Goal: Task Accomplishment & Management: Manage account settings

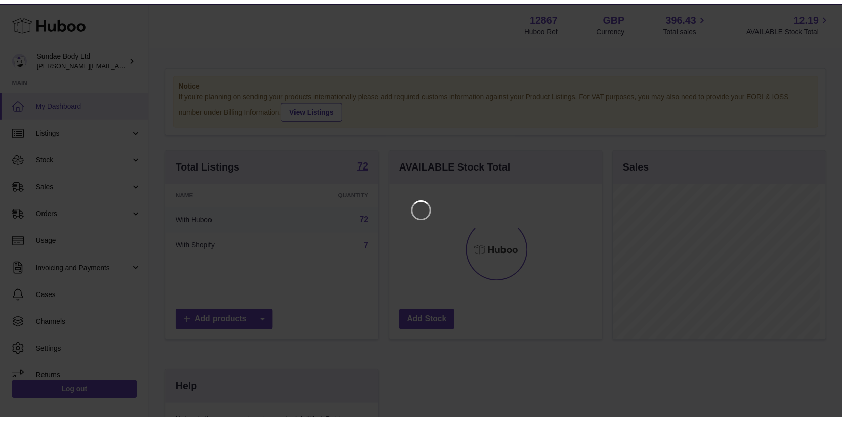
scroll to position [158, 216]
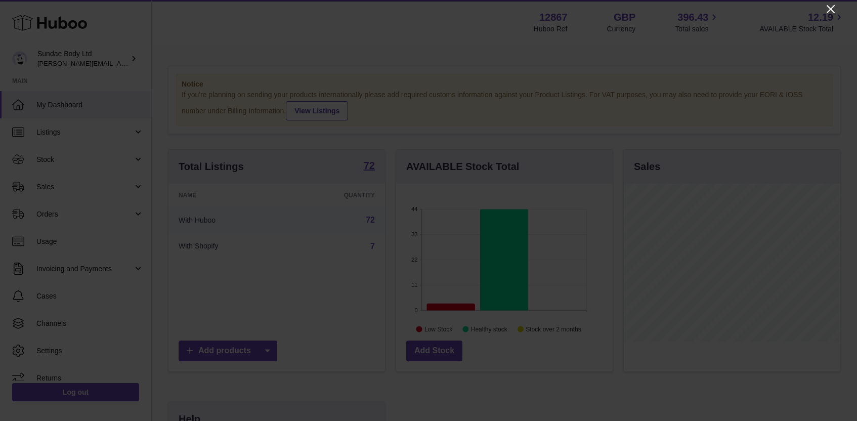
click at [830, 10] on icon "Close" at bounding box center [831, 9] width 8 height 8
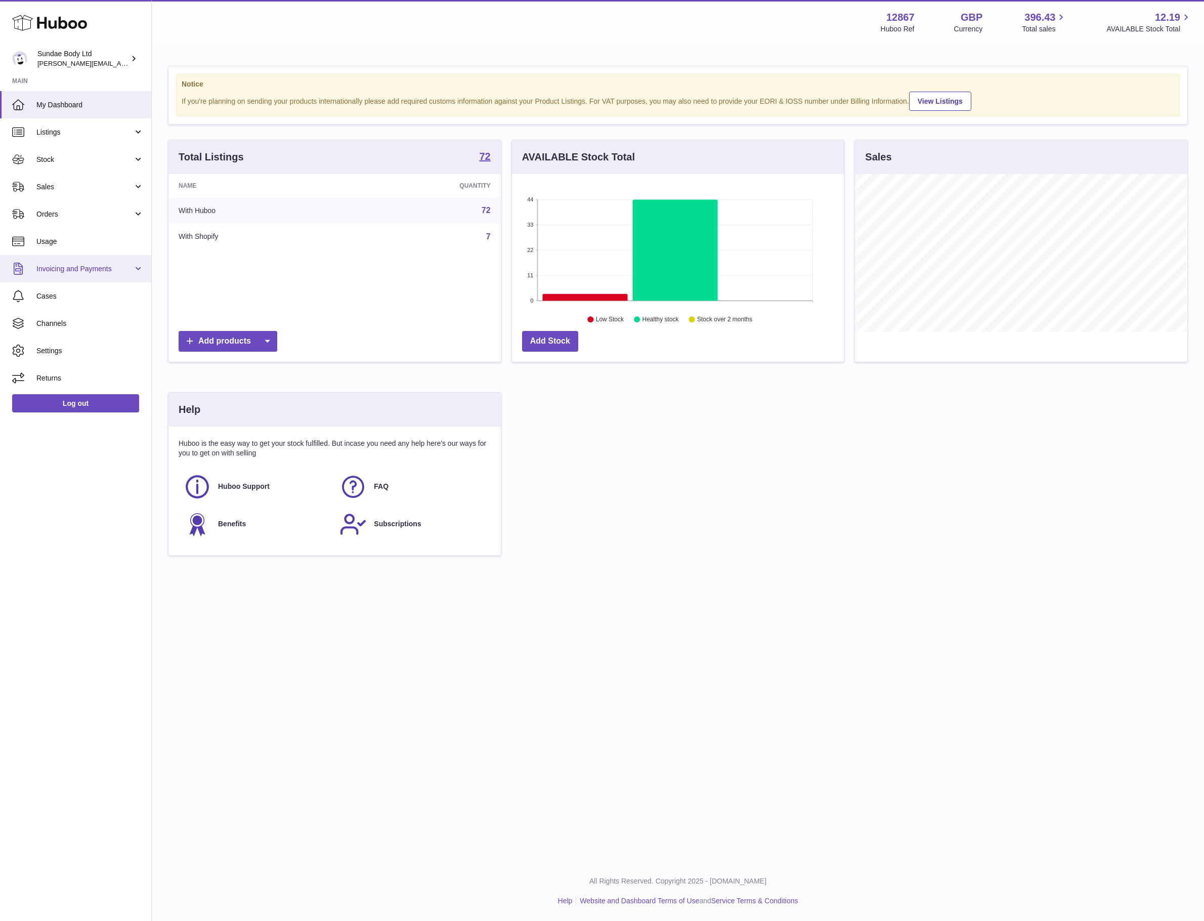
scroll to position [158, 332]
click at [47, 211] on span "Orders" at bounding box center [84, 215] width 97 height 10
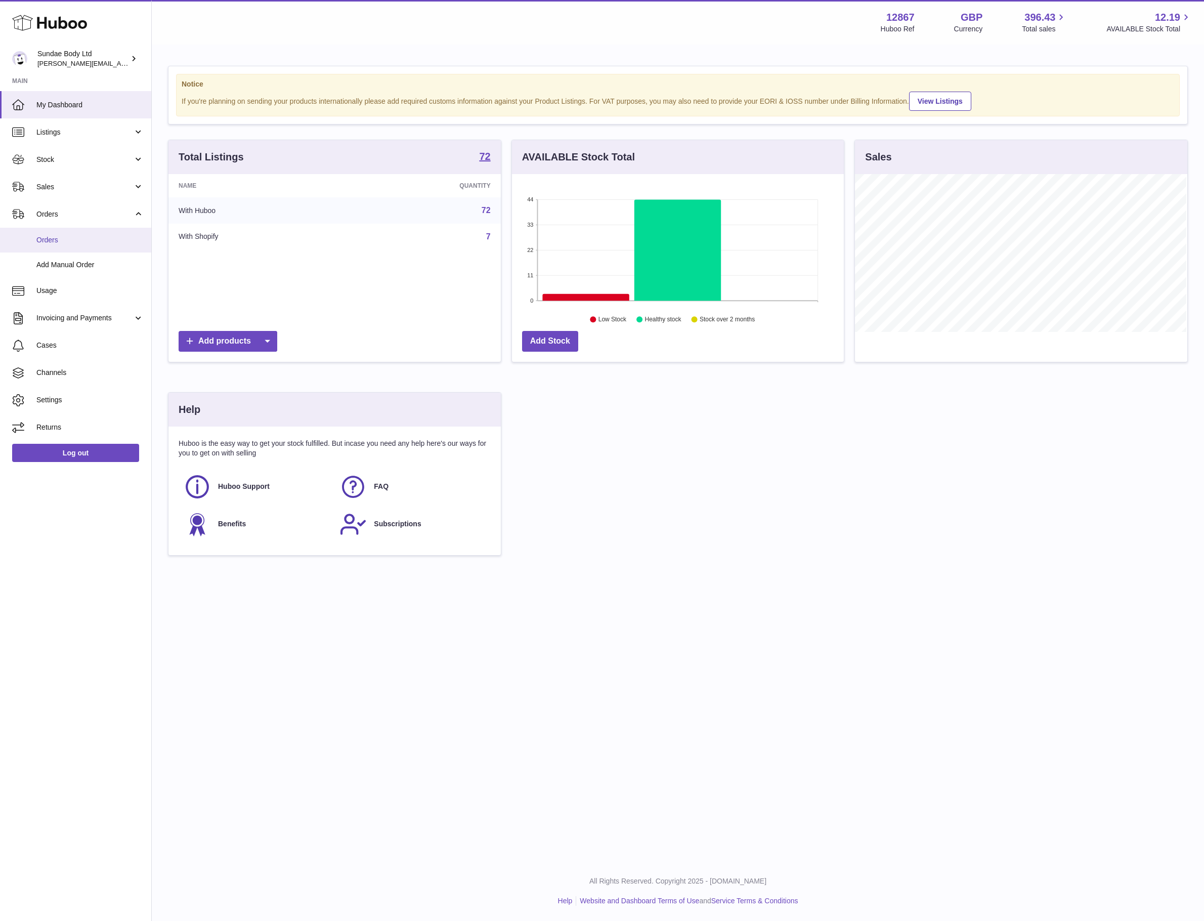
click at [46, 238] on span "Orders" at bounding box center [89, 240] width 107 height 10
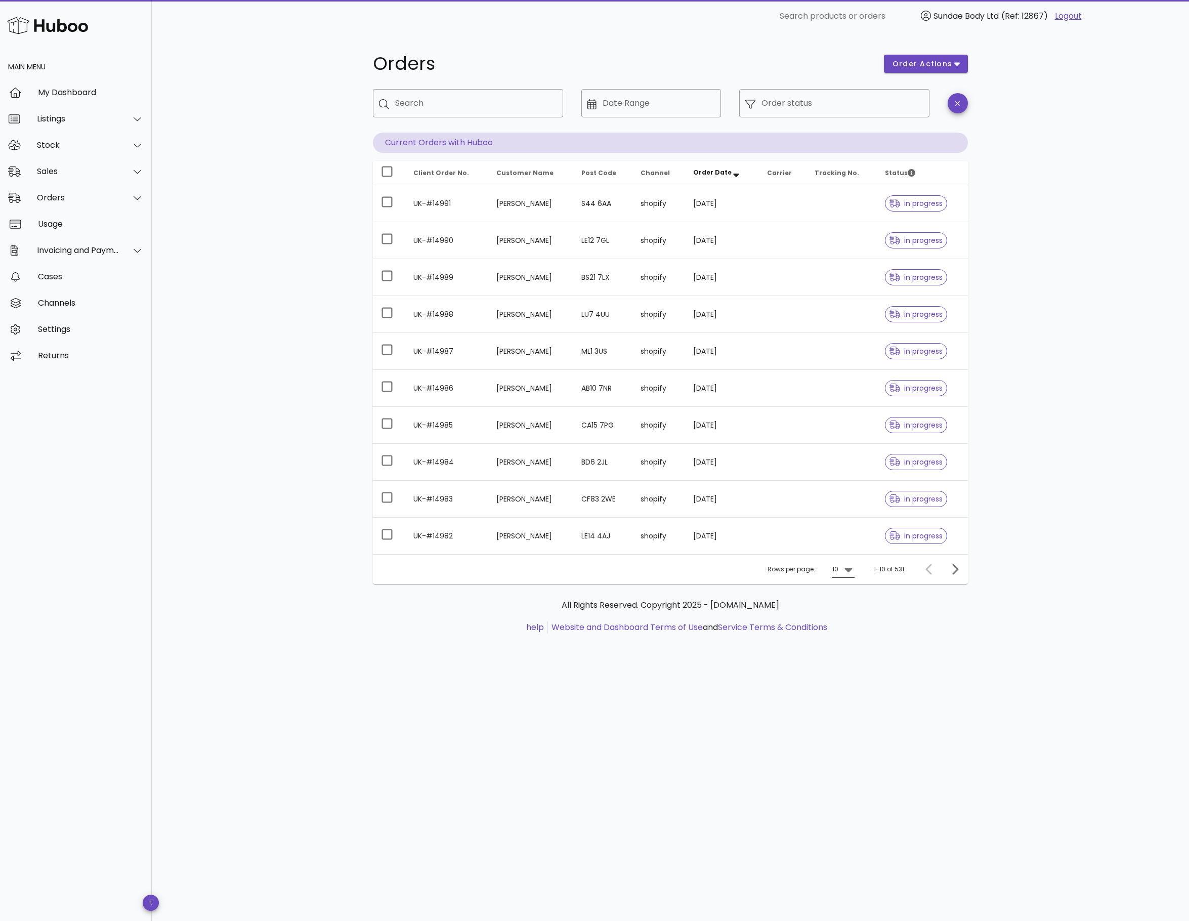
click at [850, 572] on icon at bounding box center [849, 569] width 12 height 12
click at [844, 637] on div "50" at bounding box center [847, 631] width 10 height 22
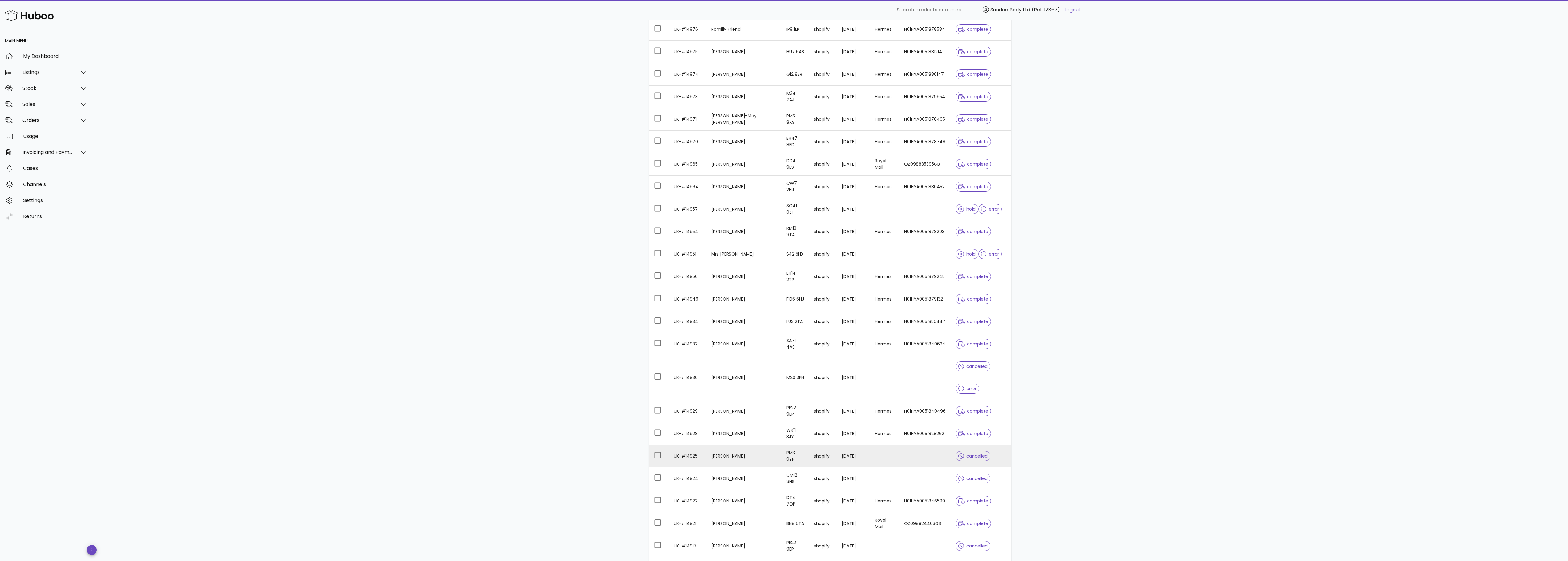
scroll to position [369, 0]
click at [724, 283] on td "Mrs [PERSON_NAME]" at bounding box center [743, 271] width 75 height 23
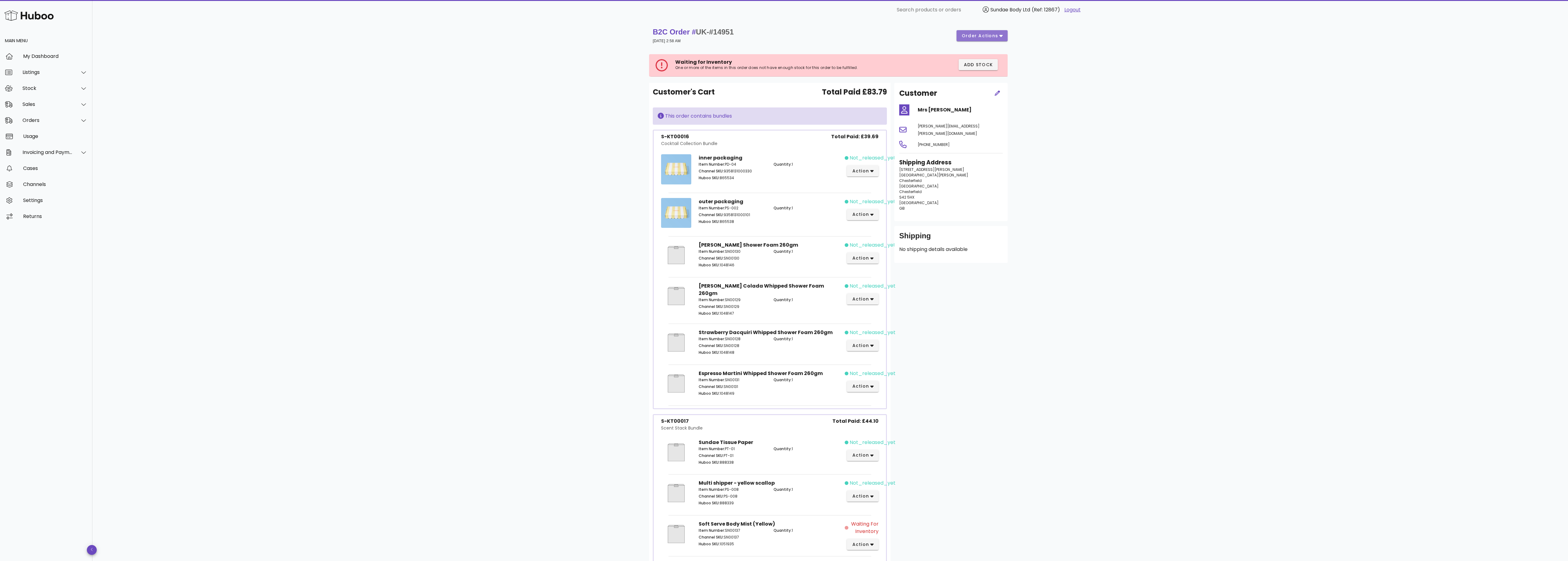
click at [724, 38] on icon "button" at bounding box center [1001, 35] width 4 height 5
click at [724, 73] on div "B2C Order # UK-#14951 [DATE] 2:58 AM order actions Waiting for Inventory One or…" at bounding box center [830, 419] width 1475 height 798
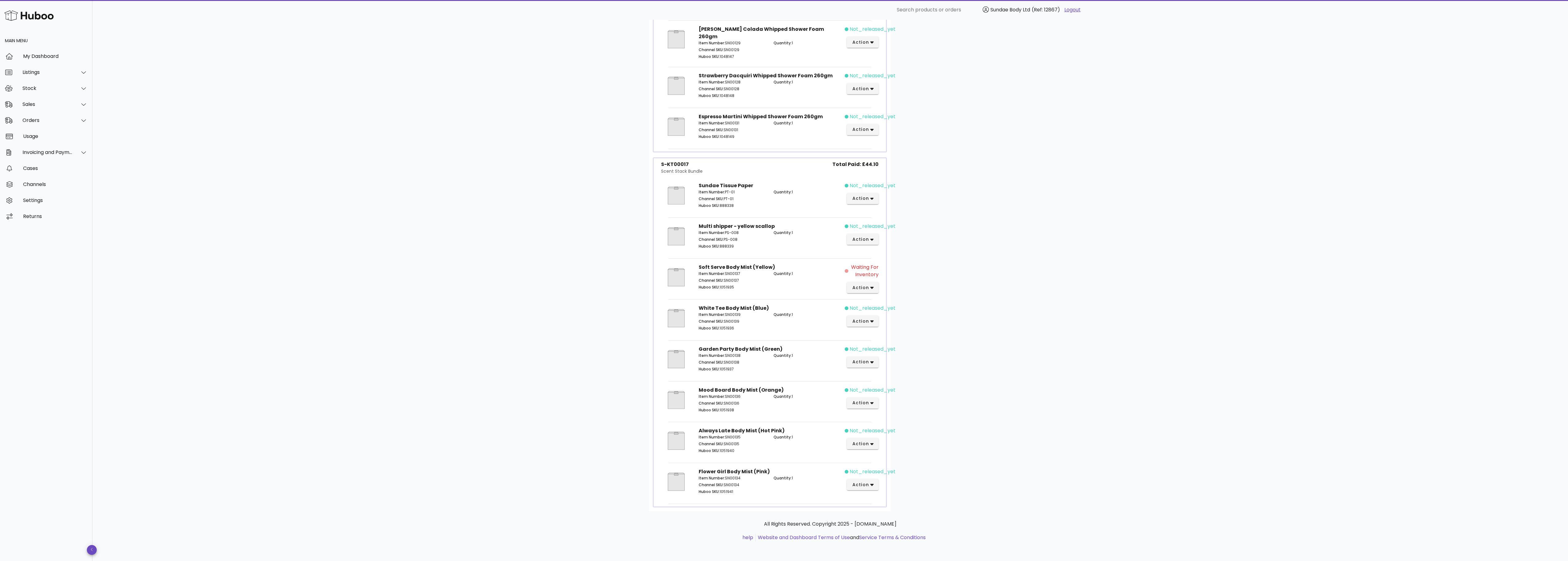
scroll to position [260, 0]
click at [724, 239] on button "action" at bounding box center [863, 239] width 32 height 11
click at [724, 400] on div "Customer Mrs [PERSON_NAME] [PERSON_NAME][EMAIL_ADDRESS][PERSON_NAME][DOMAIN_NAM…" at bounding box center [951, 169] width 121 height 685
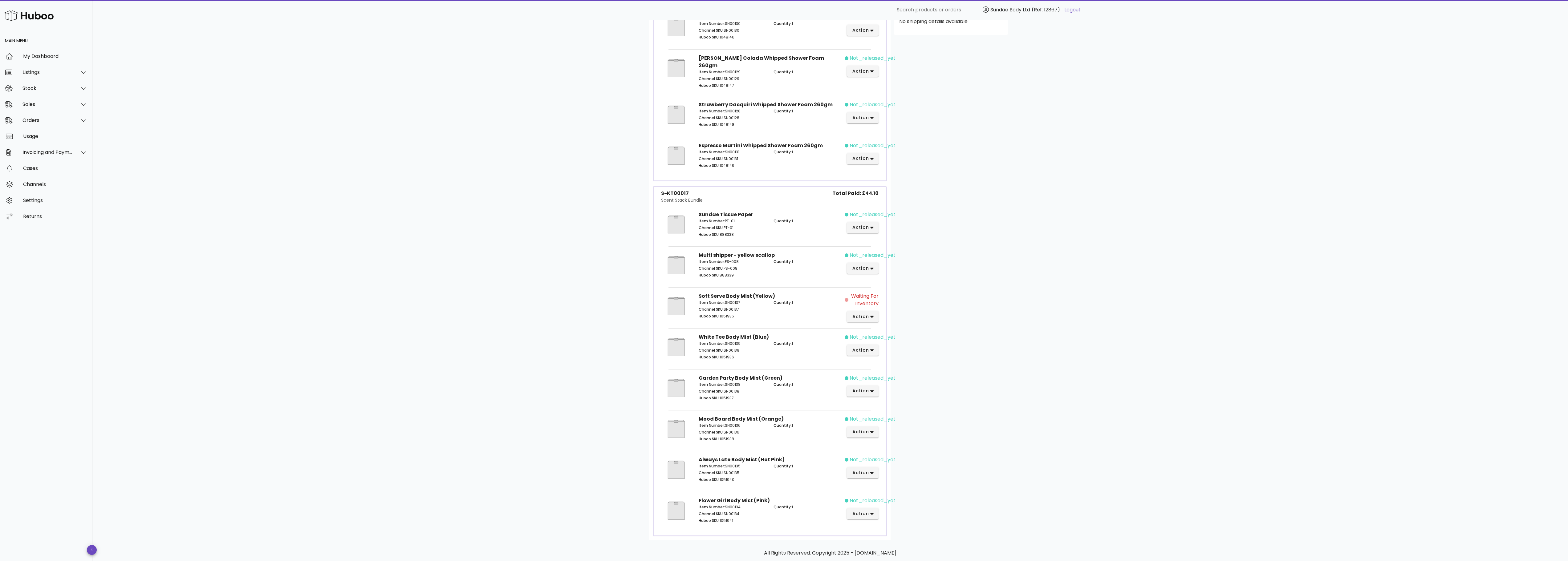
scroll to position [246, 0]
